Goal: Task Accomplishment & Management: Use online tool/utility

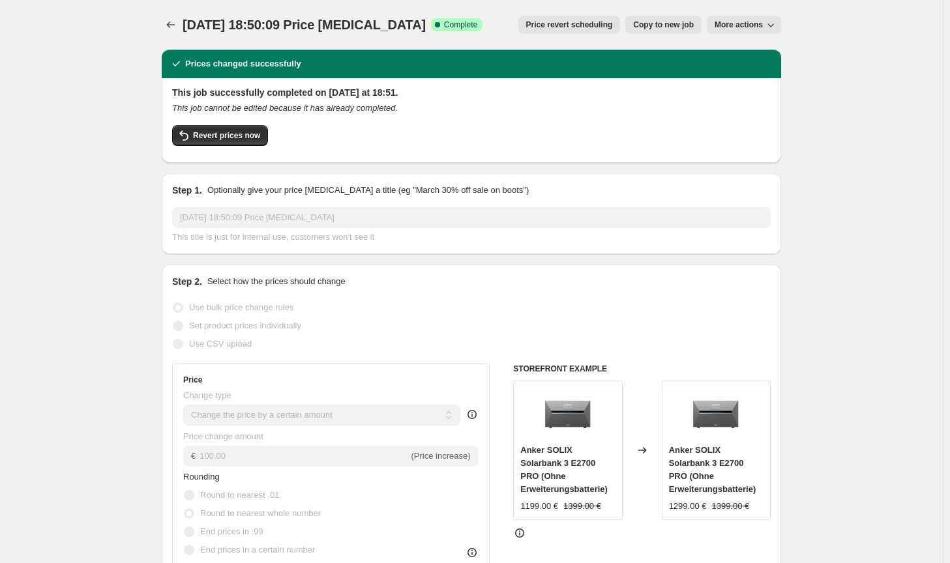
select select "by"
select select "no_change"
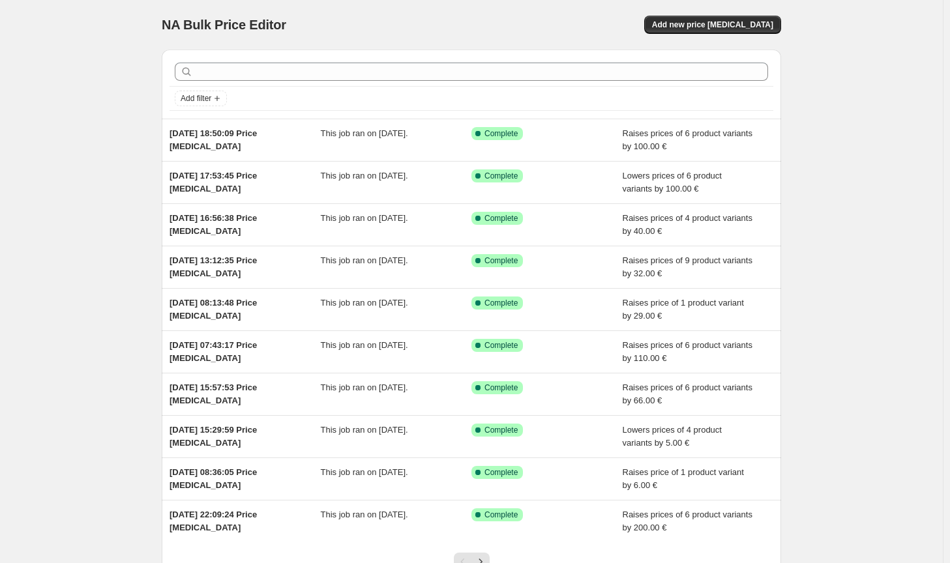
click at [739, 39] on div "NA Bulk Price Editor. This page is ready NA Bulk Price Editor Add new price [ME…" at bounding box center [471, 25] width 619 height 50
click at [741, 33] on button "Add new price [MEDICAL_DATA]" at bounding box center [712, 25] width 137 height 18
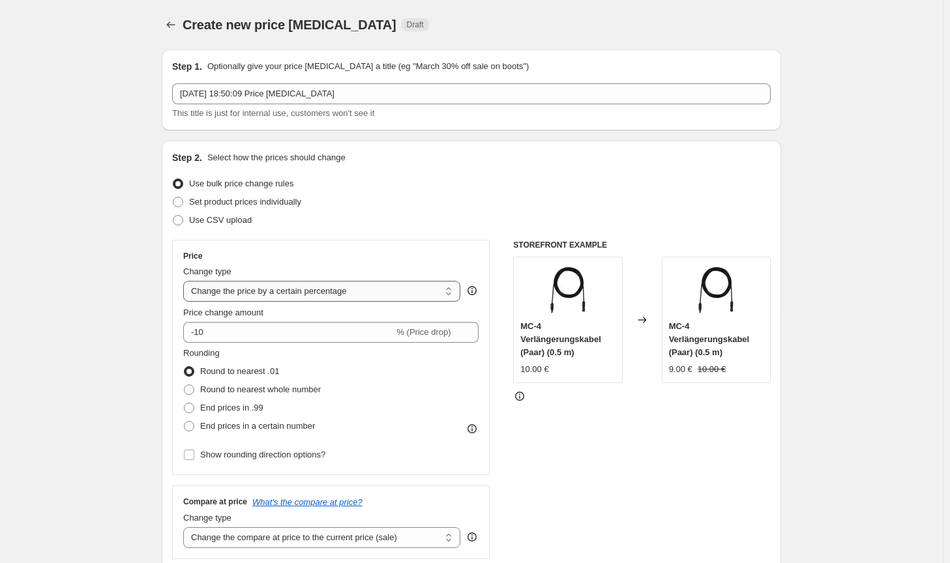
click at [329, 296] on select "Change the price to a certain amount Change the price by a certain amount Chang…" at bounding box center [321, 291] width 277 height 21
select select "by"
click at [186, 281] on select "Change the price to a certain amount Change the price by a certain amount Chang…" at bounding box center [321, 291] width 277 height 21
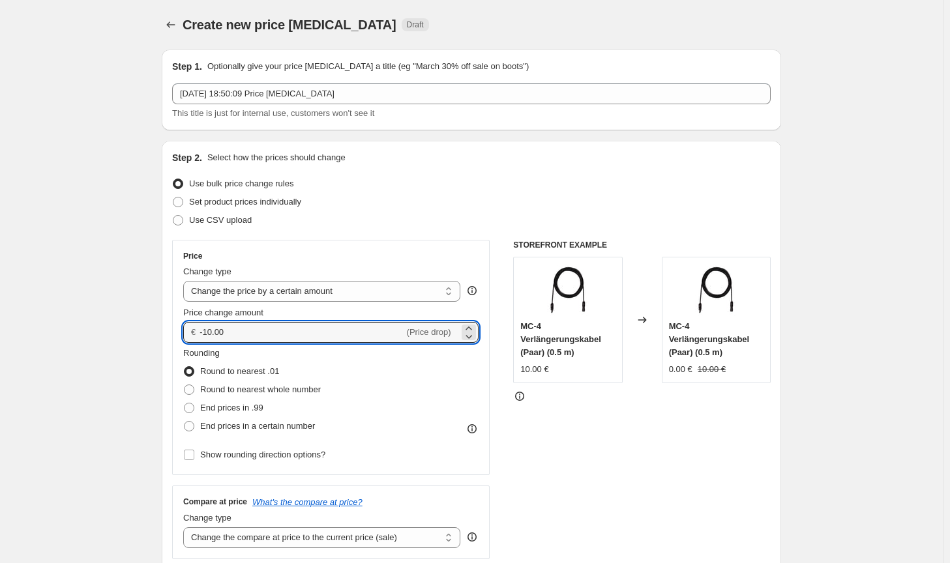
drag, startPoint x: 258, startPoint y: 333, endPoint x: 197, endPoint y: 328, distance: 61.5
click at [197, 328] on div "€ -10.00 (Price drop)" at bounding box center [330, 332] width 295 height 21
type input "45.00"
click at [276, 393] on span "Round to nearest whole number" at bounding box center [260, 390] width 121 height 10
click at [184, 385] on input "Round to nearest whole number" at bounding box center [184, 385] width 1 height 1
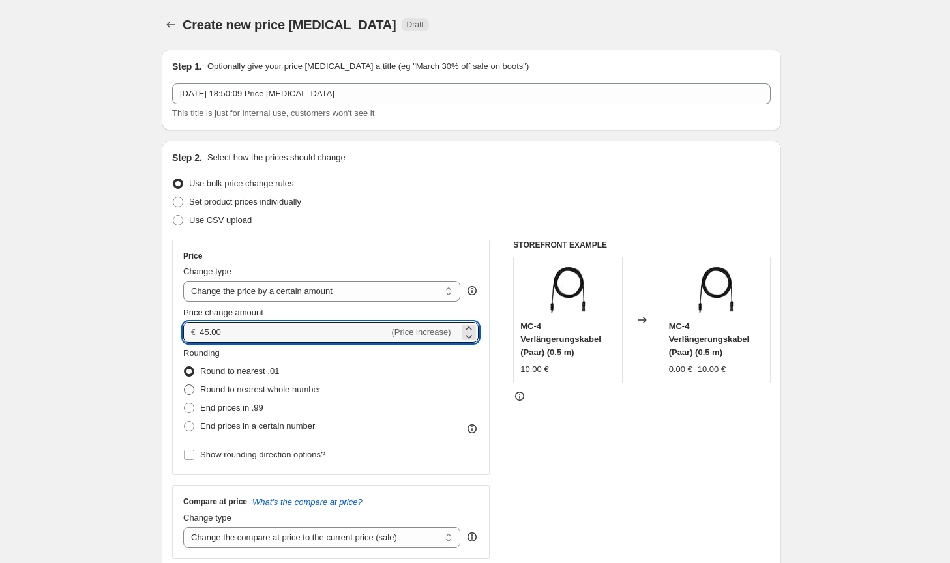
radio input "true"
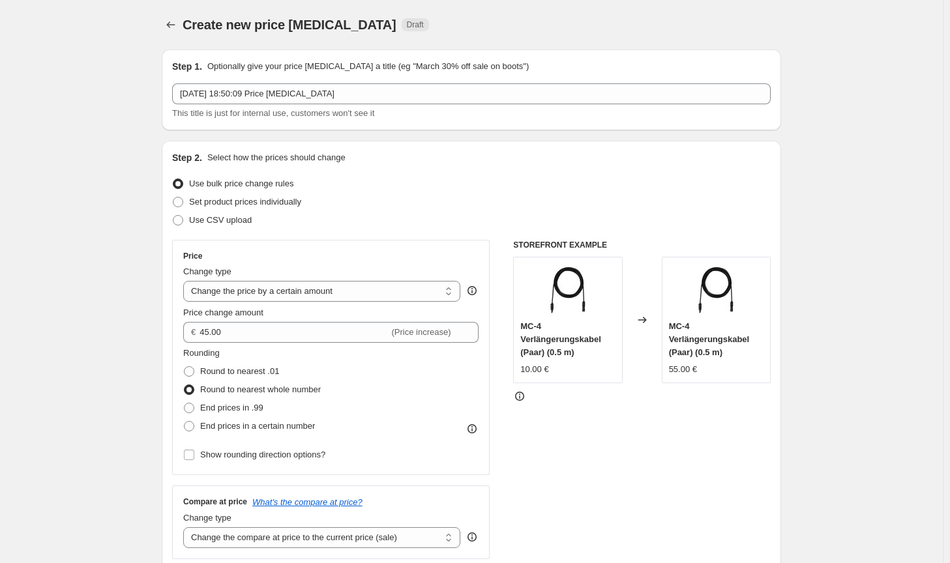
click at [372, 549] on div "Compare at price What's the compare at price? Change type Change the compare at…" at bounding box center [330, 522] width 317 height 73
click at [375, 543] on select "Change the compare at price to the current price (sale) Change the compare at p…" at bounding box center [321, 537] width 277 height 21
select select "no_change"
click at [186, 527] on select "Change the compare at price to the current price (sale) Change the compare at p…" at bounding box center [321, 537] width 277 height 21
click at [610, 497] on div "STOREFRONT EXAMPLE MC-4 Verlängerungskabel (Paar) (0.5 m) 10.00 € Changed to MC…" at bounding box center [641, 399] width 257 height 319
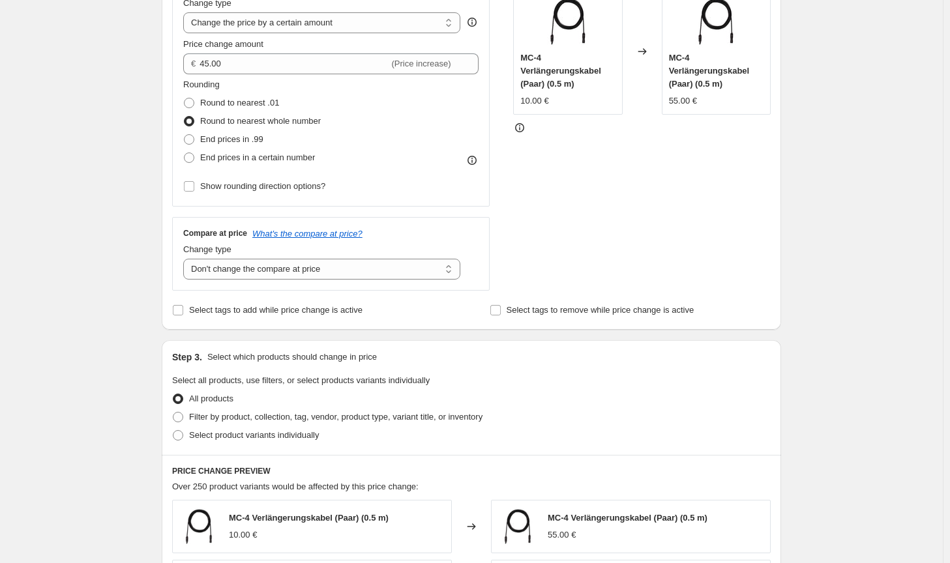
scroll to position [326, 0]
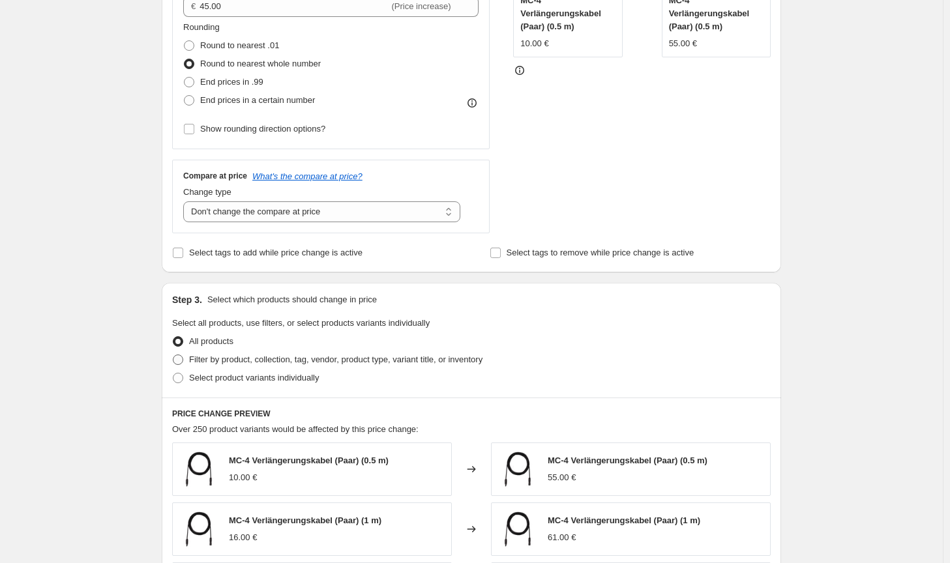
click at [450, 364] on span "Filter by product, collection, tag, vendor, product type, variant title, or inv…" at bounding box center [335, 360] width 293 height 10
click at [173, 355] on input "Filter by product, collection, tag, vendor, product type, variant title, or inv…" at bounding box center [173, 355] width 1 height 1
radio input "true"
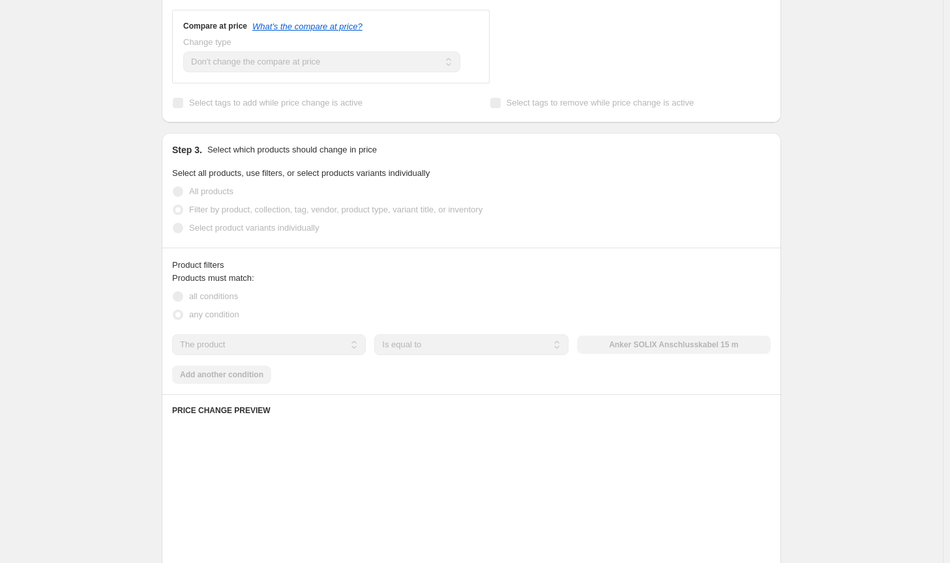
scroll to position [521, 0]
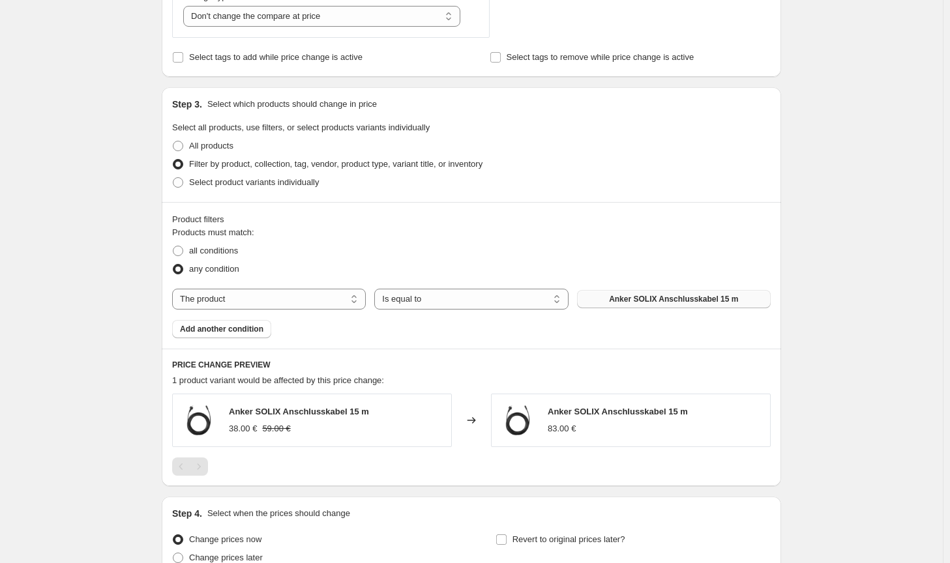
click at [647, 296] on span "Anker SOLIX Anschlusskabel 15 m" at bounding box center [673, 299] width 129 height 10
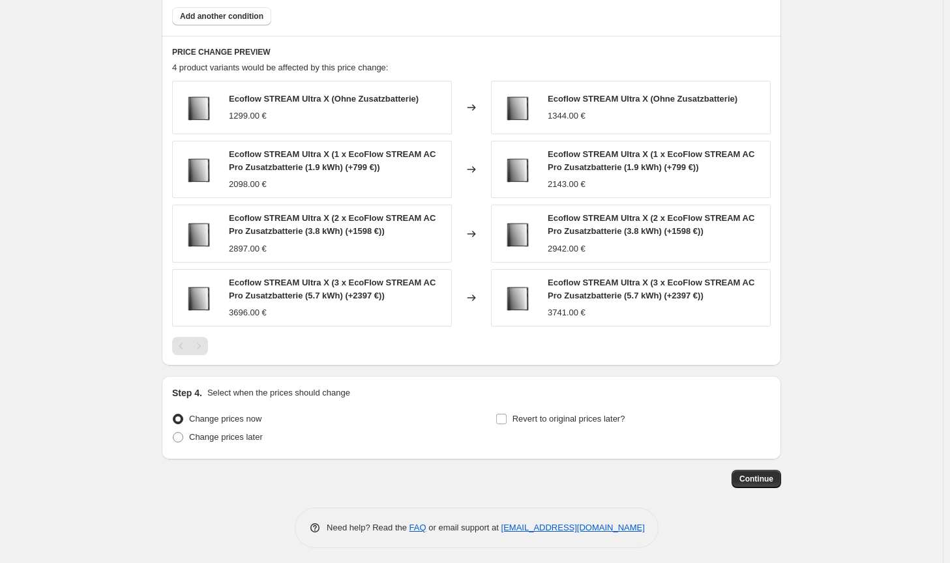
scroll to position [838, 0]
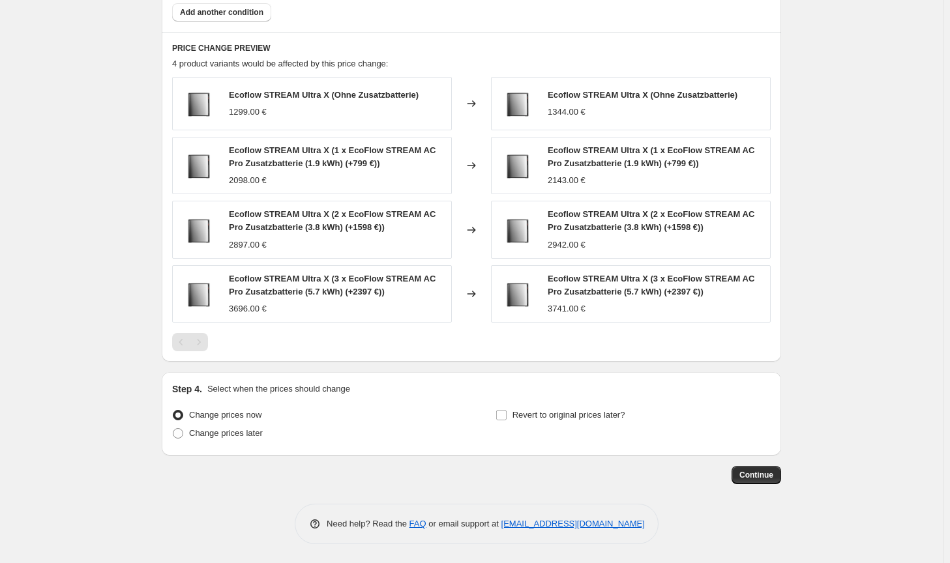
click at [194, 339] on div "Pagination" at bounding box center [199, 342] width 18 height 18
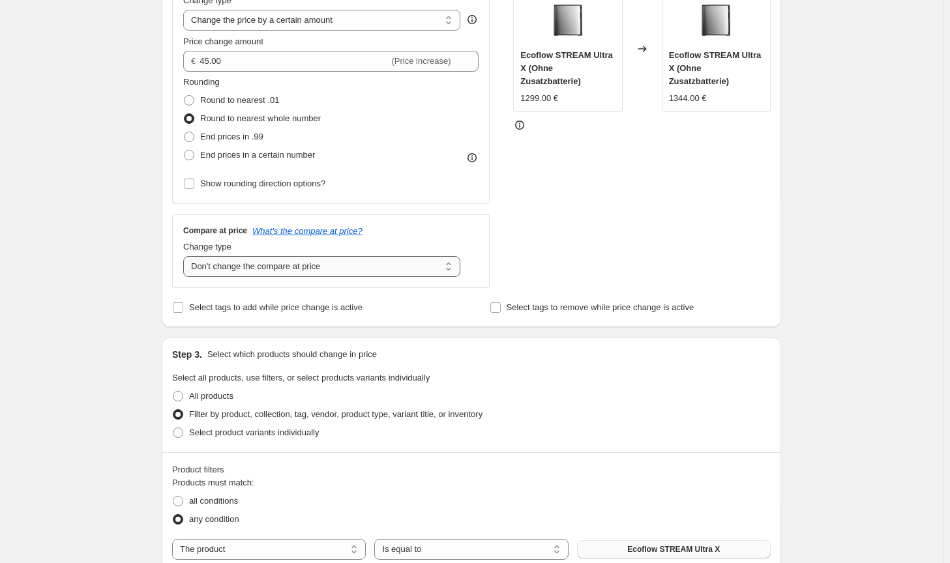
scroll to position [252, 0]
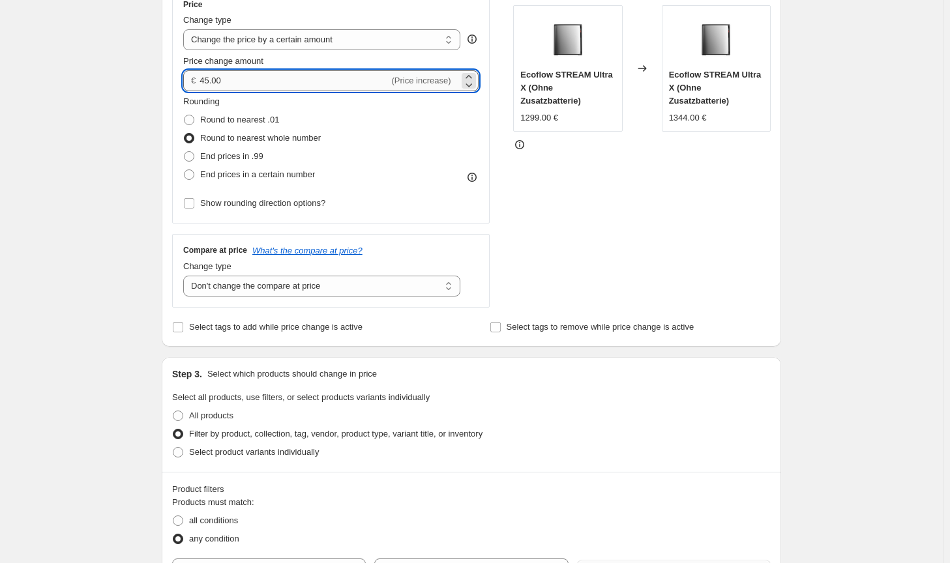
click at [203, 78] on input "45.00" at bounding box center [293, 80] width 189 height 21
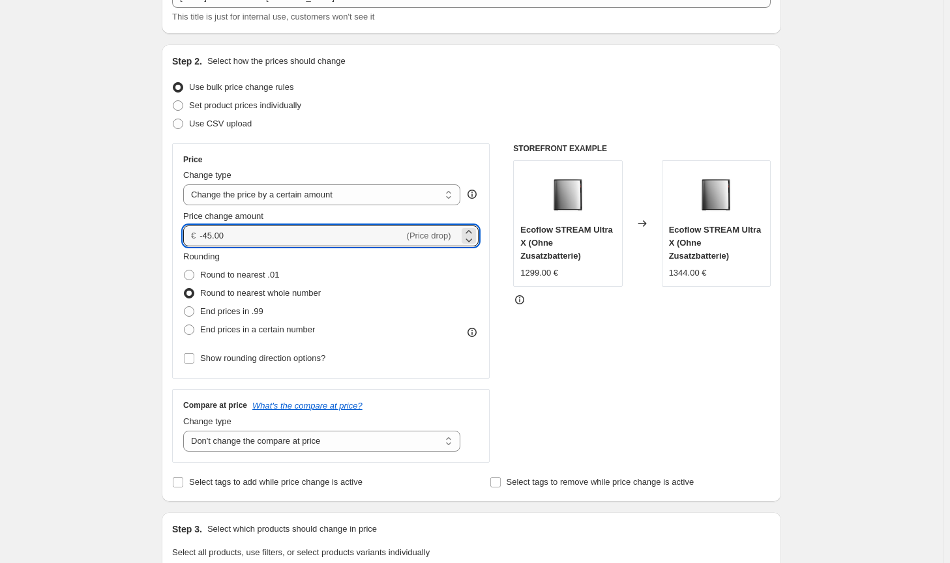
scroll to position [0, 0]
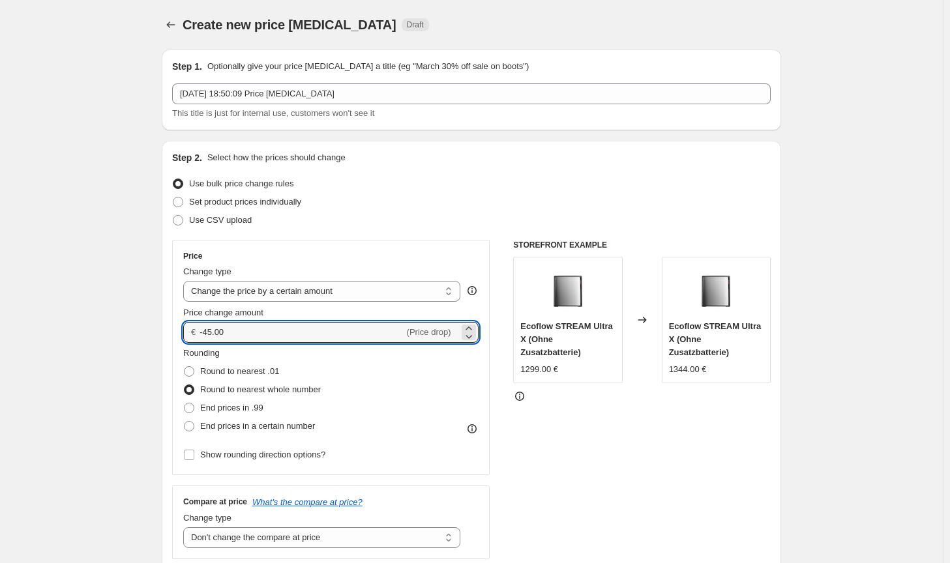
type input "-45.00"
click at [654, 432] on div "STOREFRONT EXAMPLE Ecoflow STREAM Ultra X (Ohne Zusatzbatterie) 1299.00 € Chang…" at bounding box center [641, 399] width 257 height 319
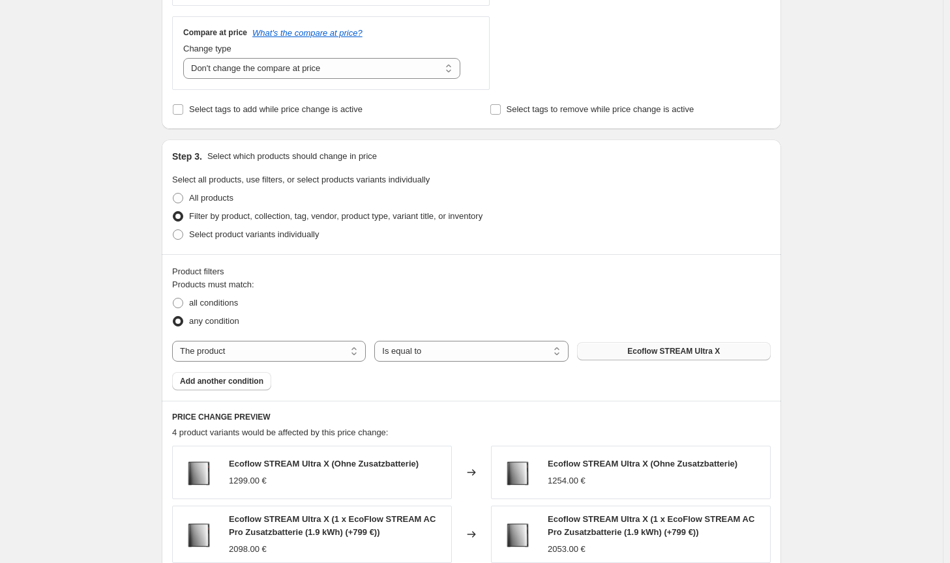
scroll to position [456, 0]
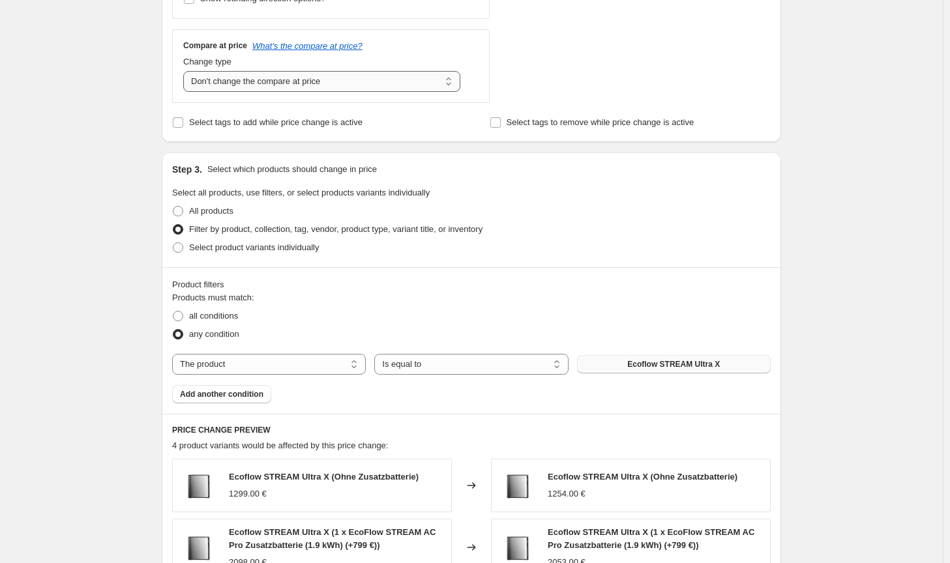
click at [352, 85] on select "Change the compare at price to the current price (sale) Change the compare at p…" at bounding box center [321, 81] width 277 height 21
select select "ep"
click at [186, 71] on select "Change the compare at price to the current price (sale) Change the compare at p…" at bounding box center [321, 81] width 277 height 21
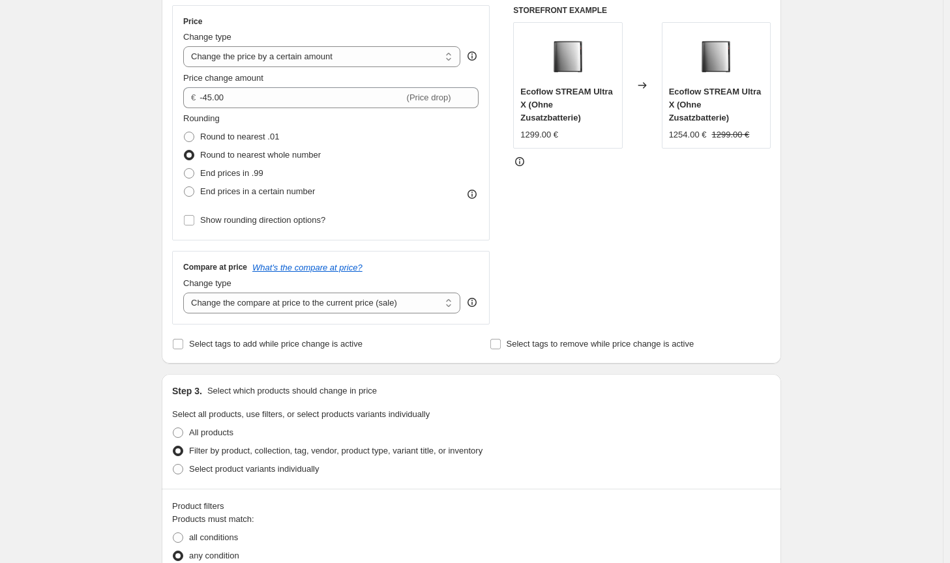
scroll to position [196, 0]
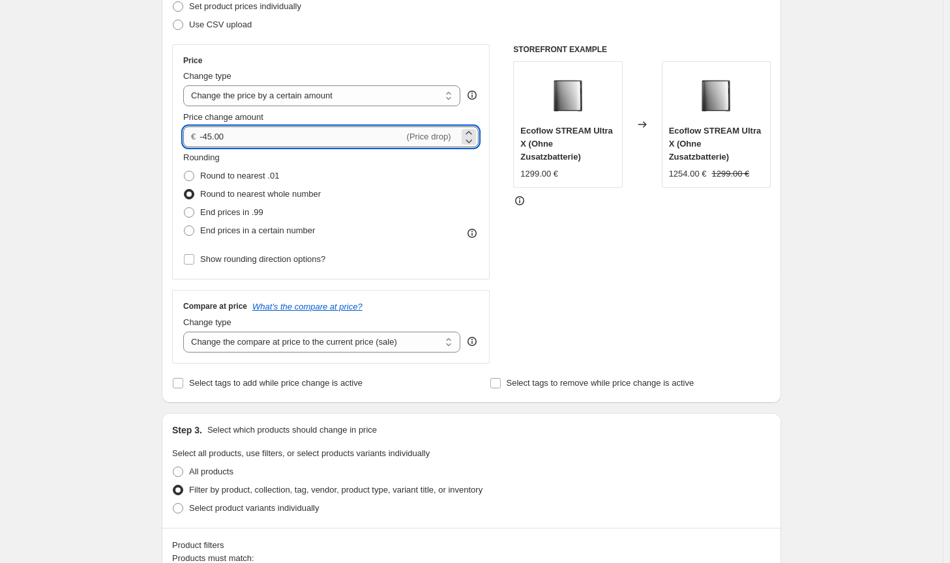
click at [214, 139] on input "-45.00" at bounding box center [301, 136] width 204 height 21
click at [689, 264] on div "STOREFRONT EXAMPLE Ecoflow STREAM Ultra X (Ohne Zusatzbatterie) 1299.00 € Chang…" at bounding box center [641, 203] width 257 height 319
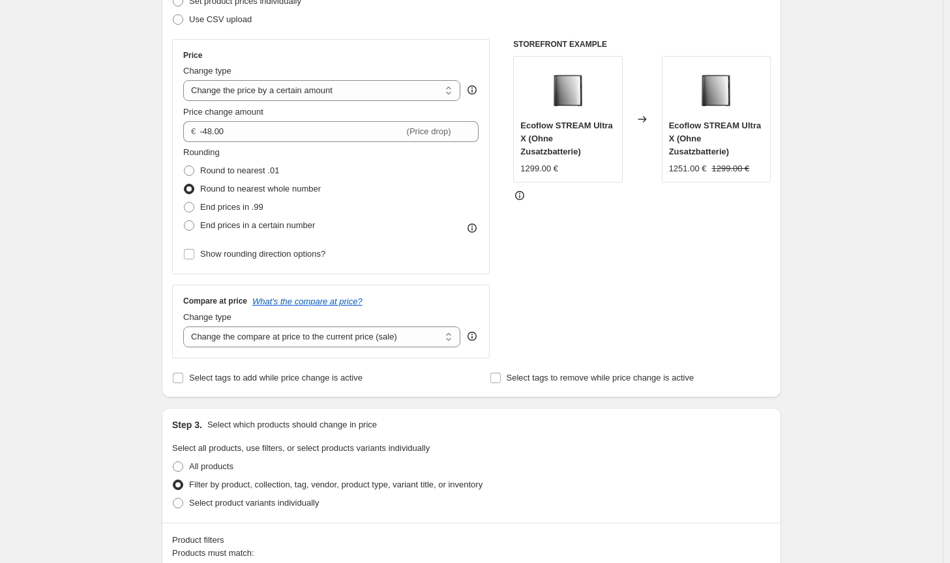
scroll to position [186, 0]
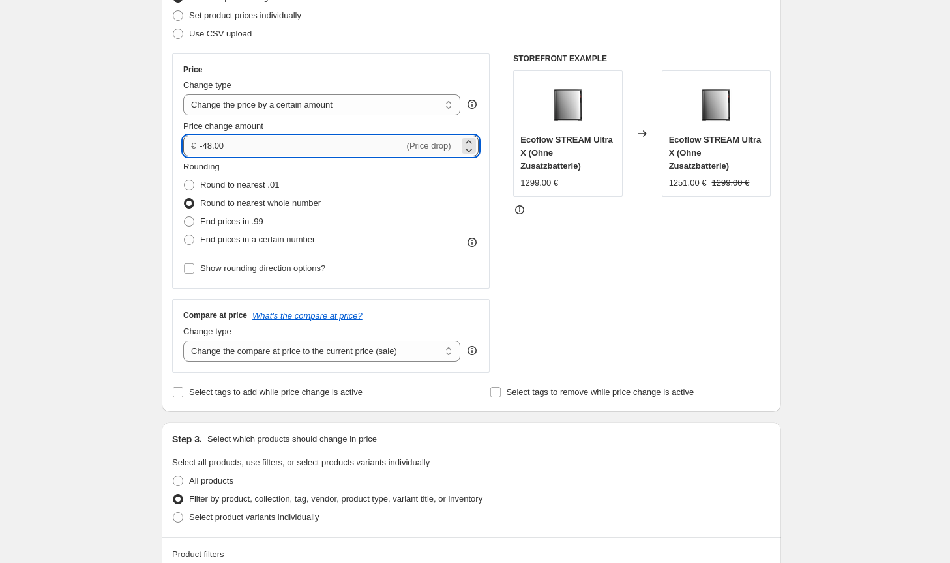
click at [213, 142] on input "-48.00" at bounding box center [301, 146] width 204 height 21
click at [692, 288] on div "STOREFRONT EXAMPLE Ecoflow STREAM Ultra X (Ohne Zusatzbatterie) 1299.00 € Chang…" at bounding box center [641, 212] width 257 height 319
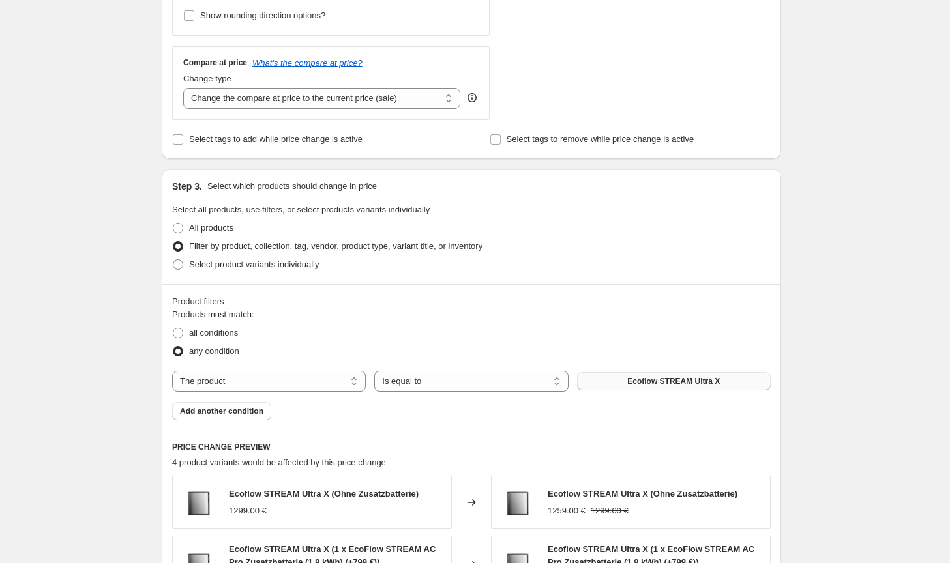
scroll to position [121, 0]
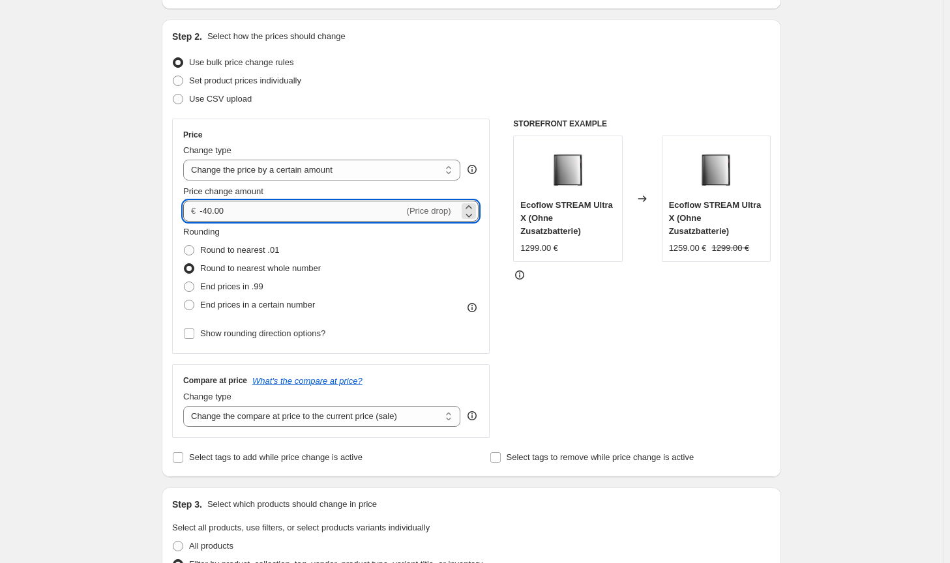
click at [214, 209] on input "-40.00" at bounding box center [301, 211] width 204 height 21
type input "-41.00"
click at [654, 315] on div "STOREFRONT EXAMPLE Ecoflow STREAM Ultra X (Ohne Zusatzbatterie) 1299.00 € Chang…" at bounding box center [641, 278] width 257 height 319
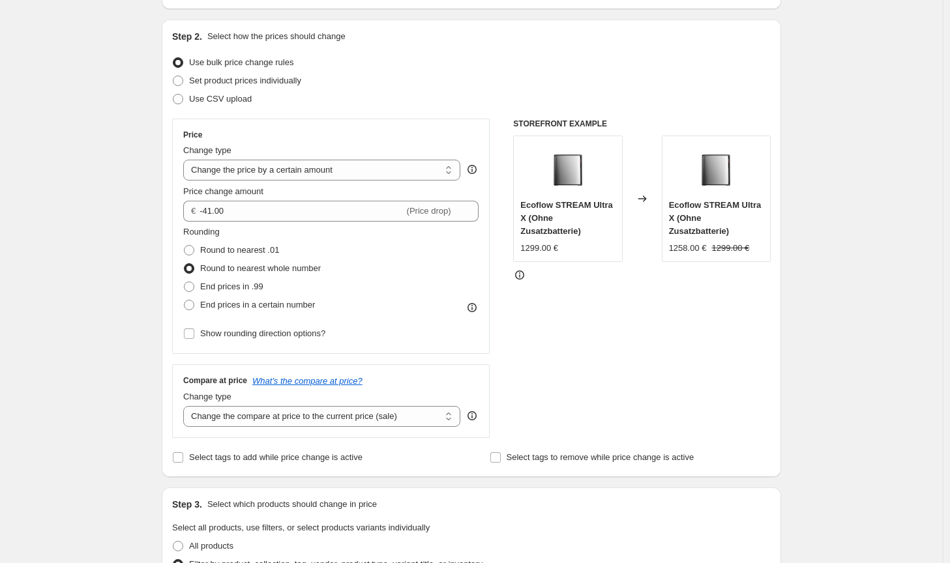
scroll to position [838, 0]
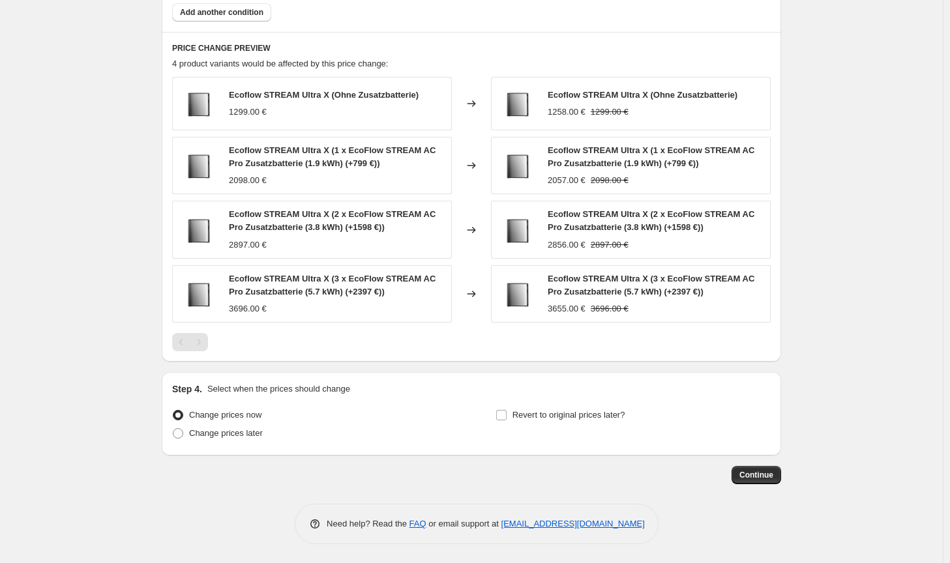
click at [756, 480] on button "Continue" at bounding box center [756, 475] width 50 height 18
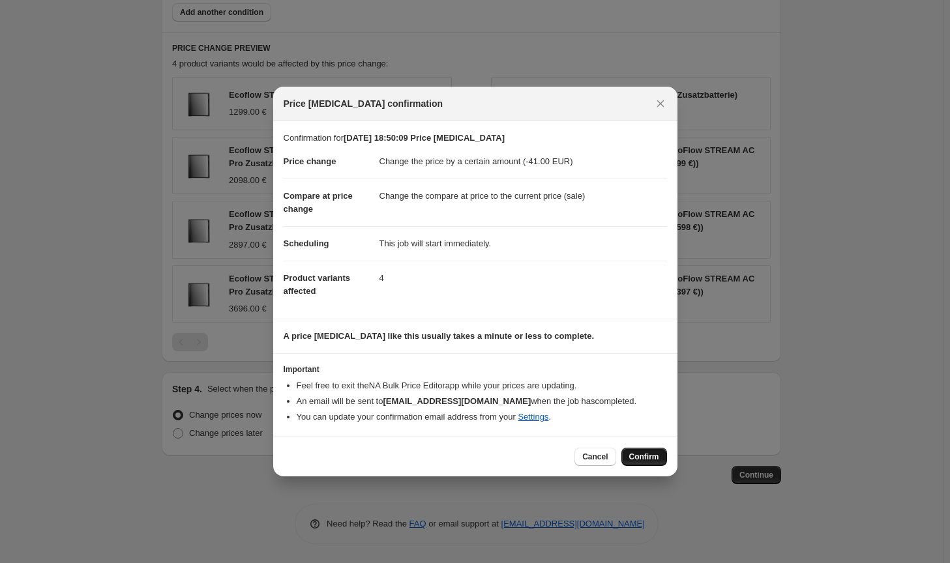
click at [656, 454] on span "Confirm" at bounding box center [644, 457] width 30 height 10
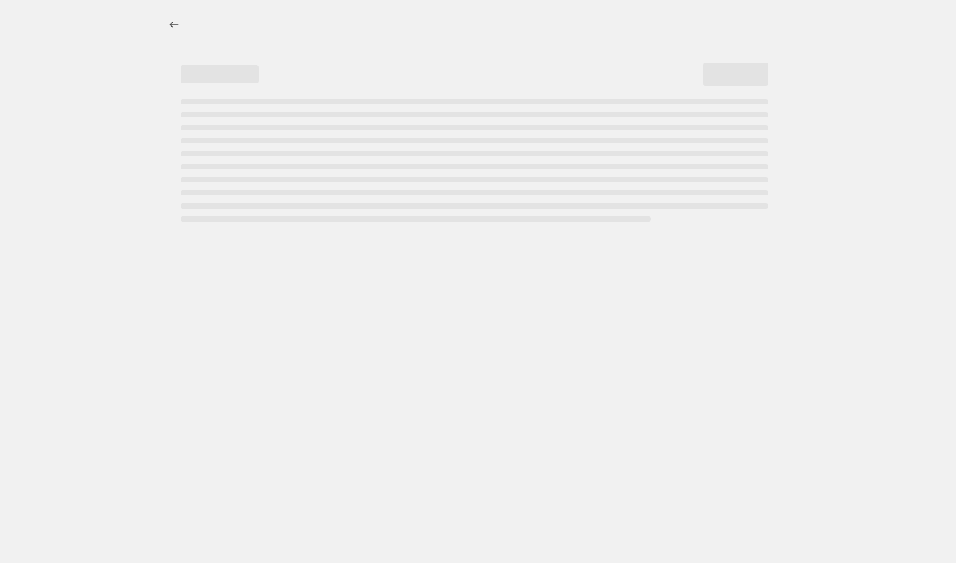
select select "by"
